Goal: Find specific page/section: Find specific page/section

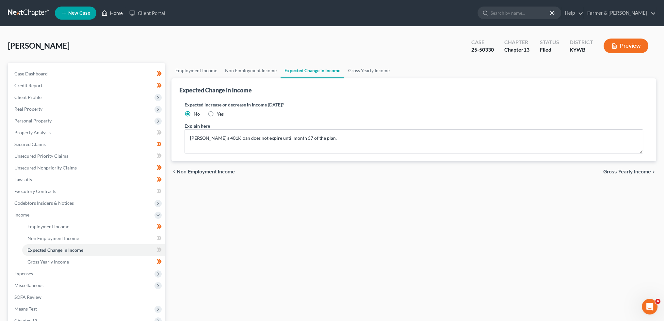
click at [103, 14] on icon at bounding box center [105, 13] width 6 height 8
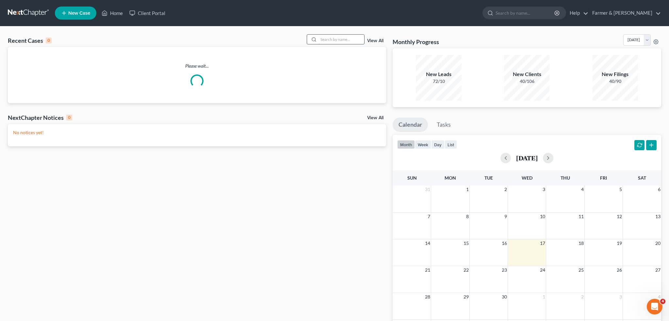
click at [344, 38] on input "search" at bounding box center [342, 39] width 46 height 9
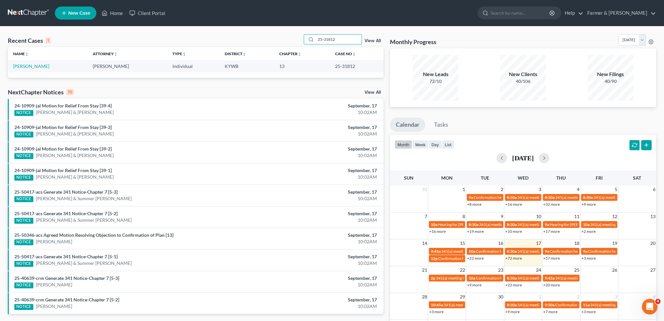
type input "25-31812"
click at [43, 67] on link "[PERSON_NAME]" at bounding box center [31, 66] width 36 height 6
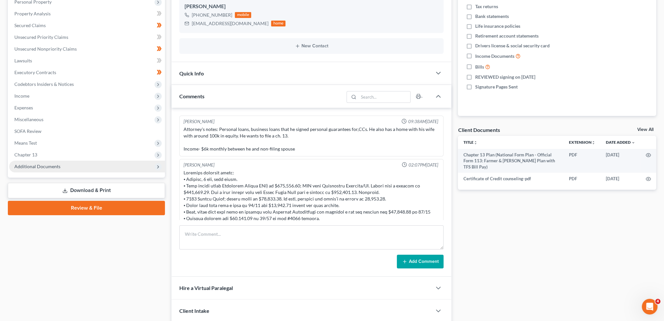
scroll to position [140, 0]
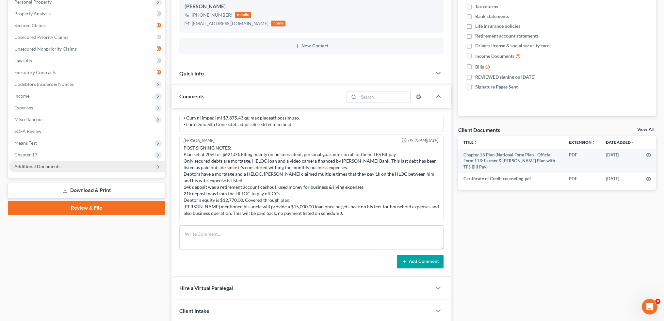
click at [56, 166] on span "Additional Documents" at bounding box center [37, 167] width 46 height 6
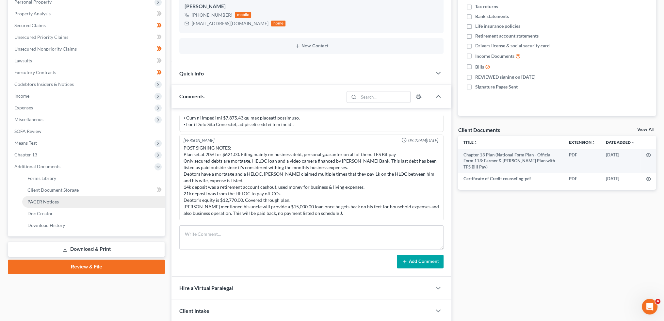
click at [54, 199] on span "PACER Notices" at bounding box center [42, 202] width 31 height 6
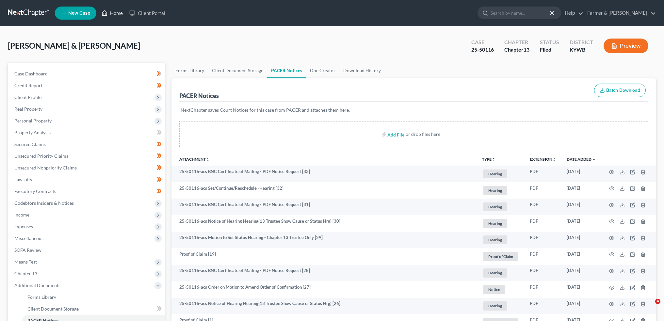
click at [113, 14] on link "Home" at bounding box center [112, 13] width 28 height 12
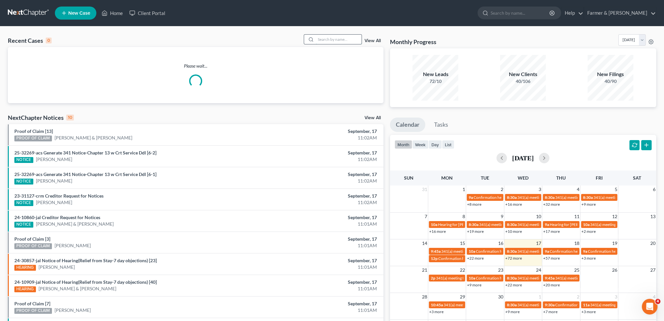
click at [324, 41] on input "search" at bounding box center [339, 39] width 46 height 9
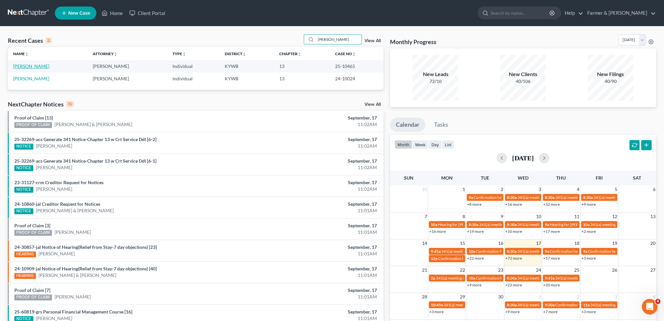
type input "[PERSON_NAME]"
click at [39, 65] on link "[PERSON_NAME]" at bounding box center [31, 66] width 36 height 6
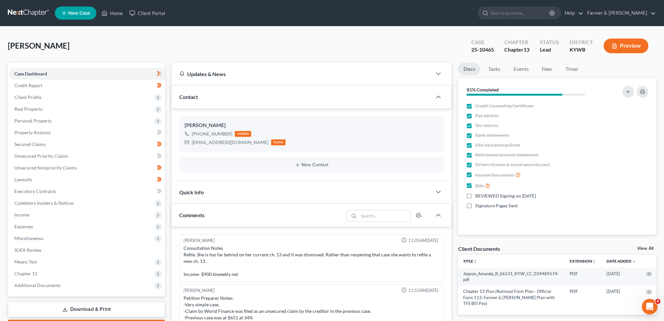
scroll to position [48, 0]
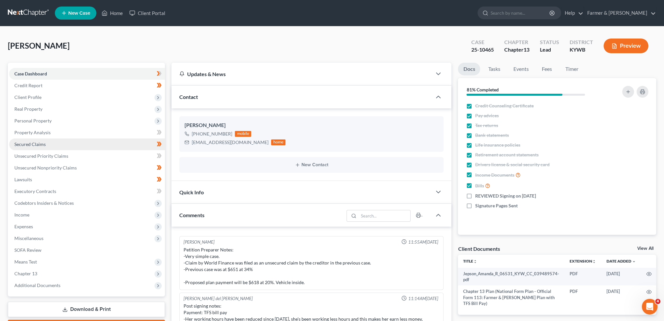
click at [31, 143] on span "Secured Claims" at bounding box center [29, 144] width 31 height 6
